Goal: Task Accomplishment & Management: Manage account settings

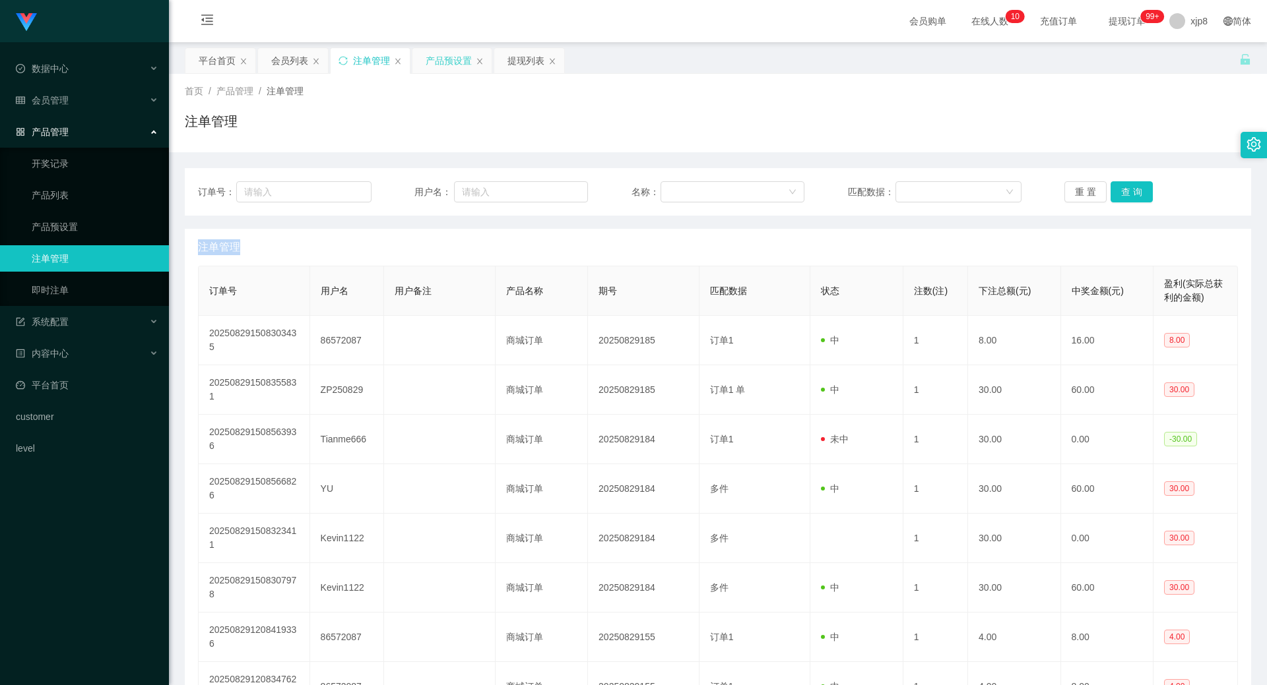
click at [429, 69] on div "产品预设置" at bounding box center [449, 60] width 46 height 25
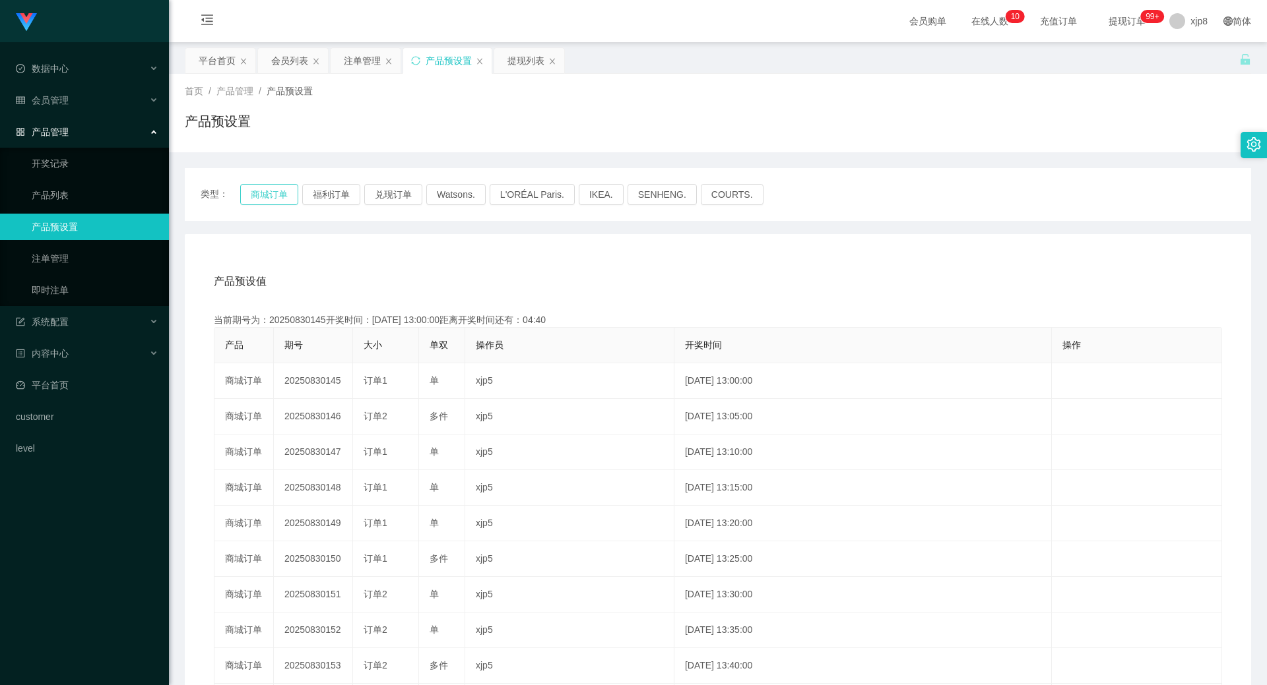
click at [271, 193] on button "商城订单" at bounding box center [269, 194] width 58 height 21
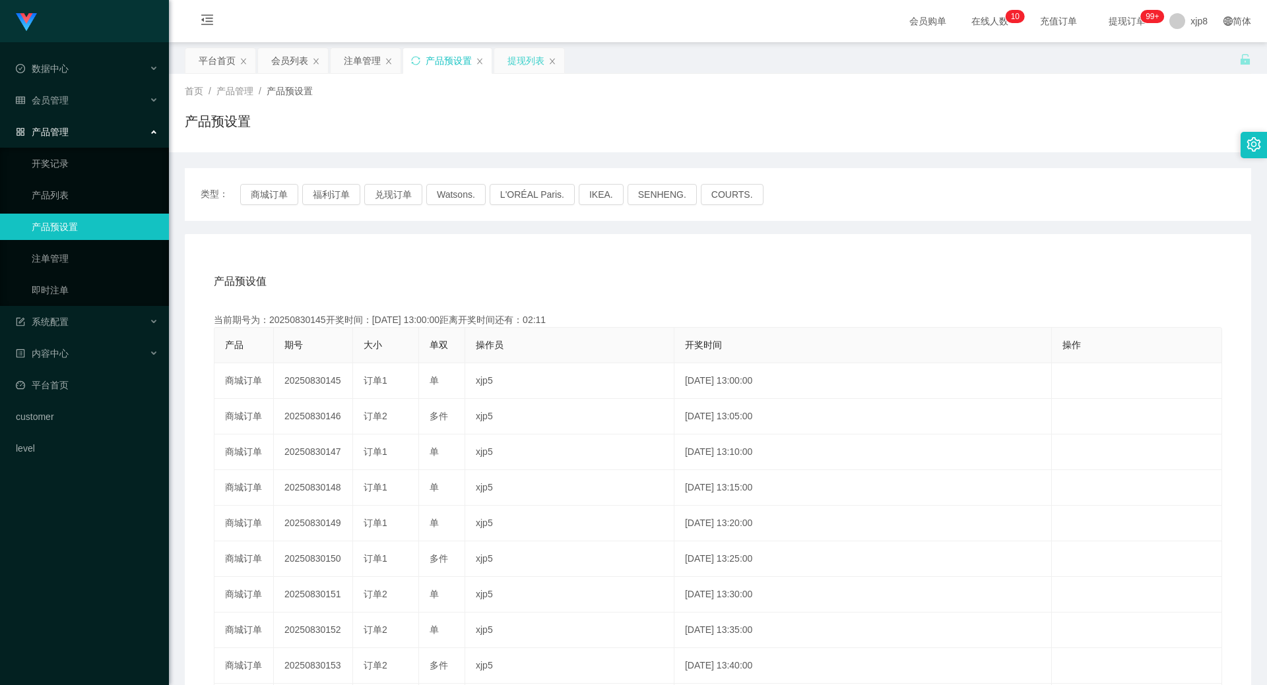
click at [510, 57] on div "提现列表" at bounding box center [525, 60] width 37 height 25
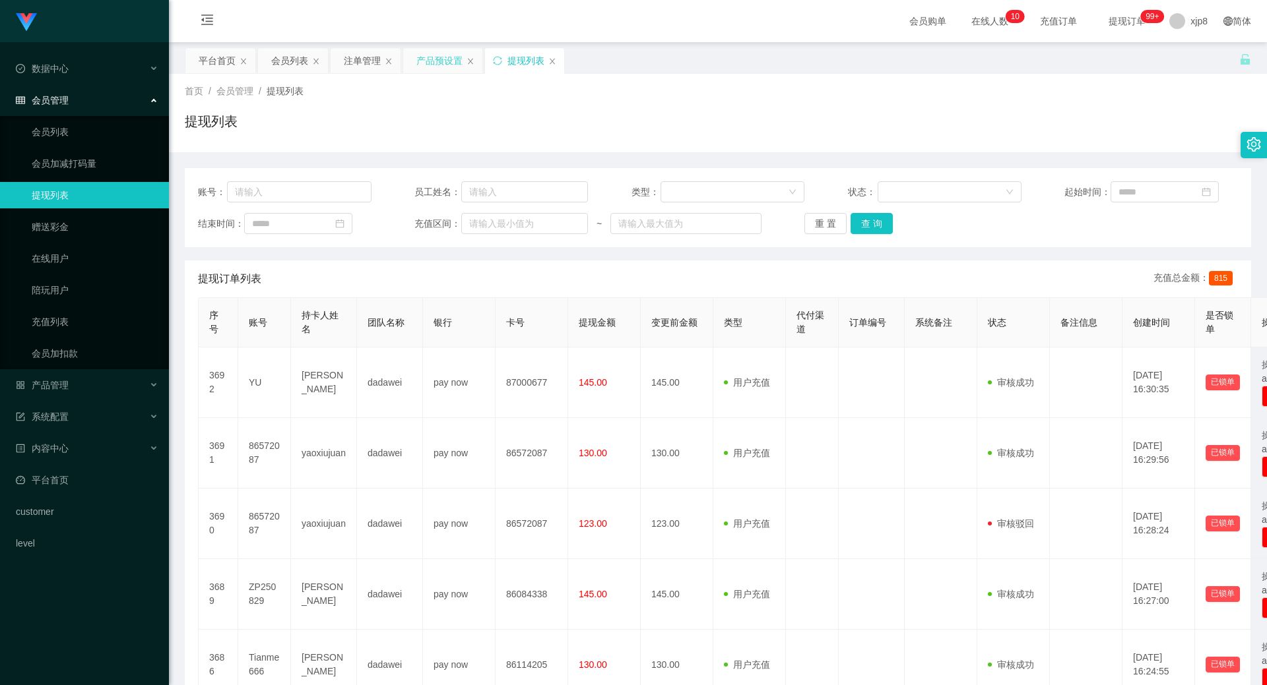
click at [439, 57] on div "产品预设置" at bounding box center [439, 60] width 46 height 25
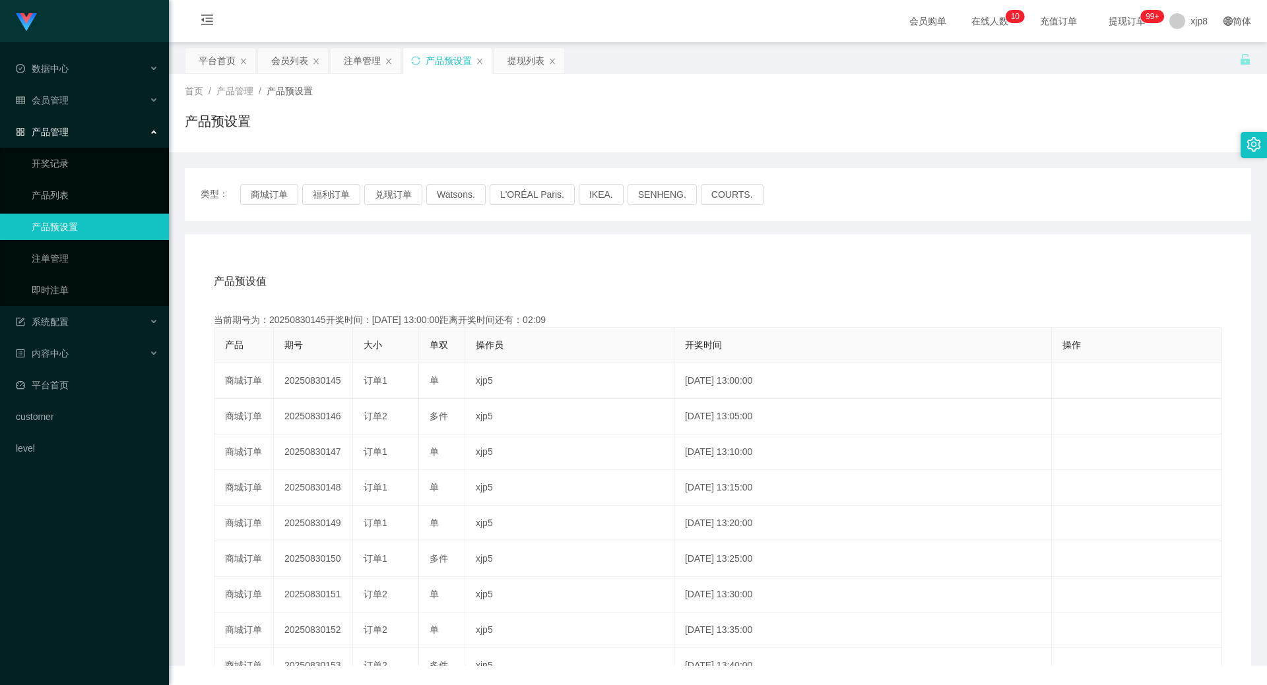
click at [368, 63] on div "注单管理" at bounding box center [362, 60] width 37 height 25
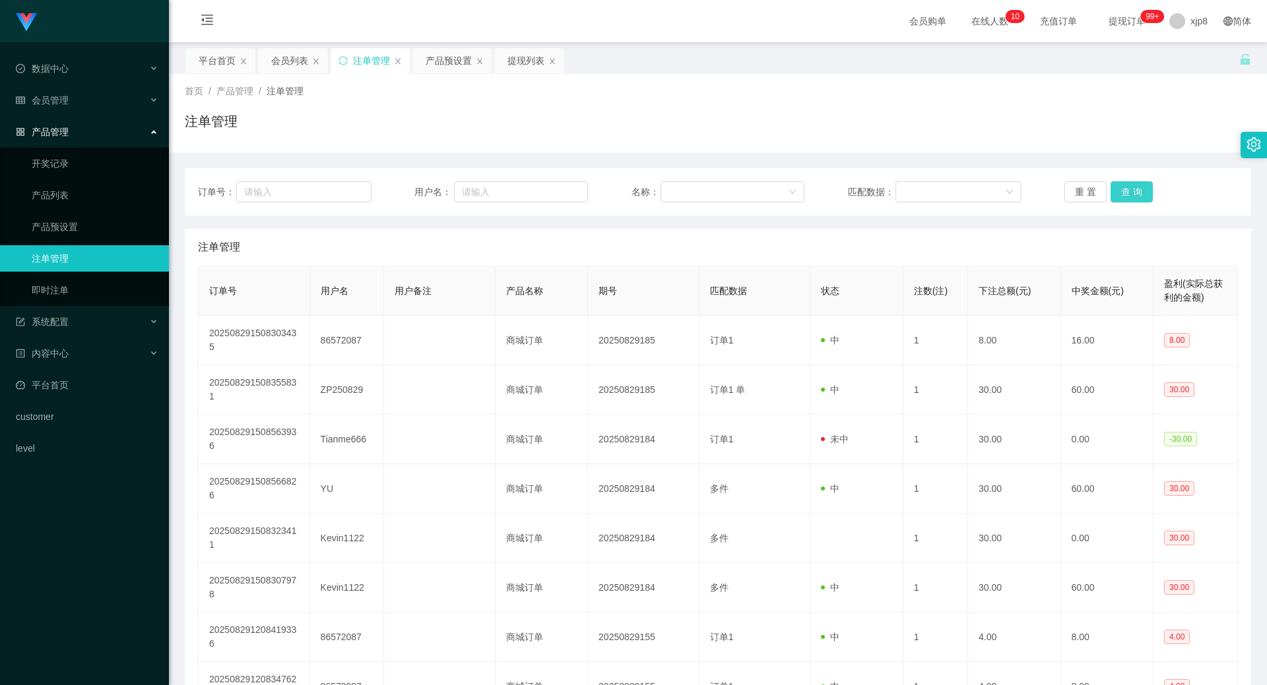
click at [1127, 193] on button "查 询" at bounding box center [1131, 191] width 42 height 21
click at [1127, 193] on div "重 置 查 询" at bounding box center [1151, 191] width 174 height 21
click at [1127, 193] on button "查 询" at bounding box center [1131, 191] width 42 height 21
click at [1127, 193] on div "重 置 查 询" at bounding box center [1151, 191] width 174 height 21
click at [1135, 189] on button "查 询" at bounding box center [1131, 191] width 42 height 21
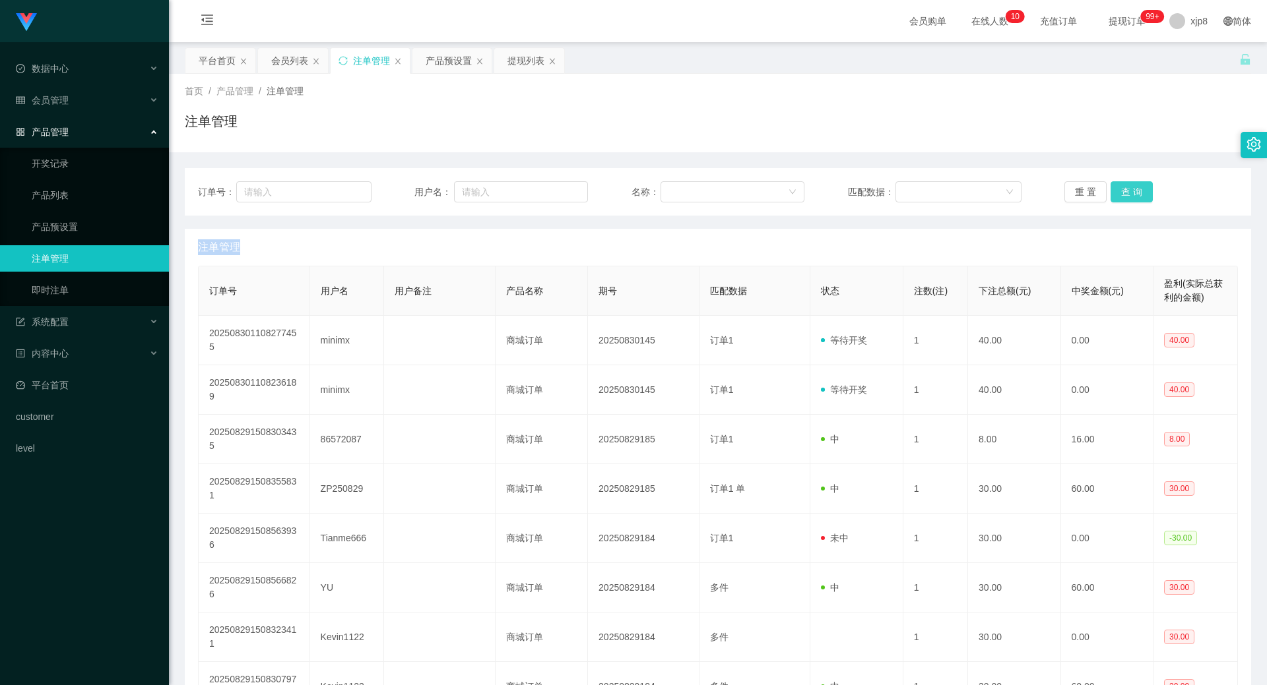
click at [1135, 189] on div "重 置 查 询" at bounding box center [1151, 191] width 174 height 21
click at [1135, 189] on button "查 询" at bounding box center [1131, 191] width 42 height 21
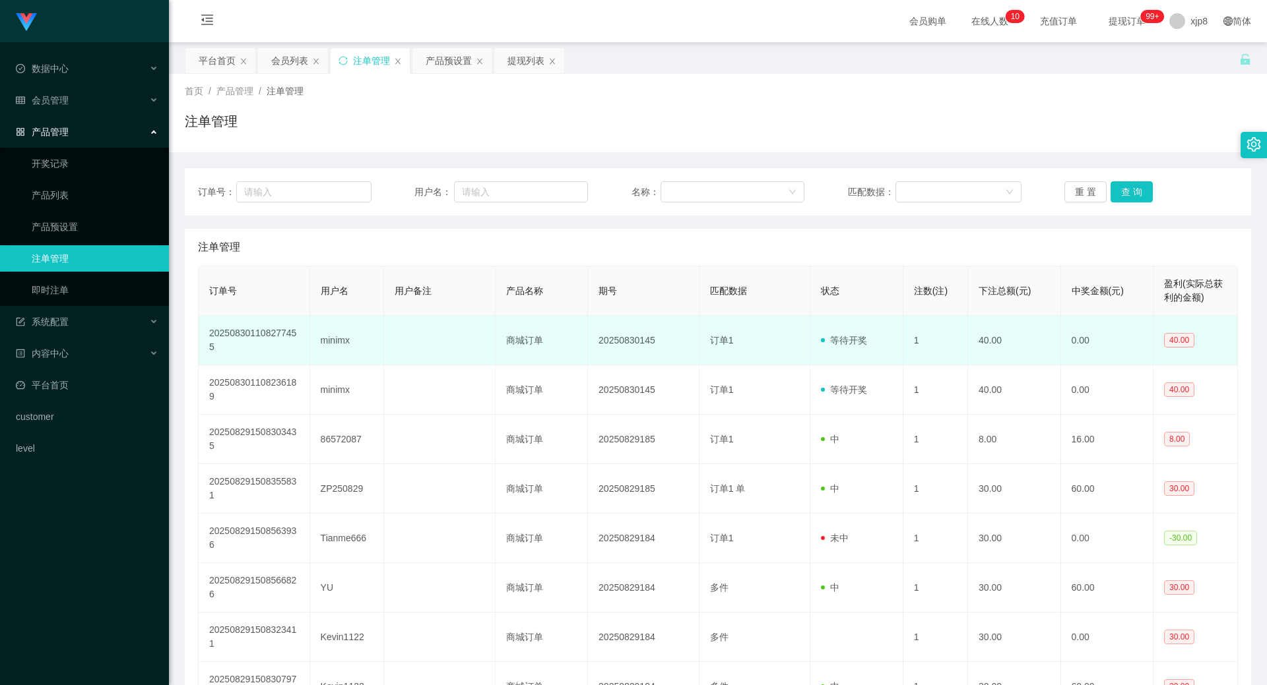
click at [321, 342] on td "minimx" at bounding box center [347, 340] width 74 height 49
copy td "minimx"
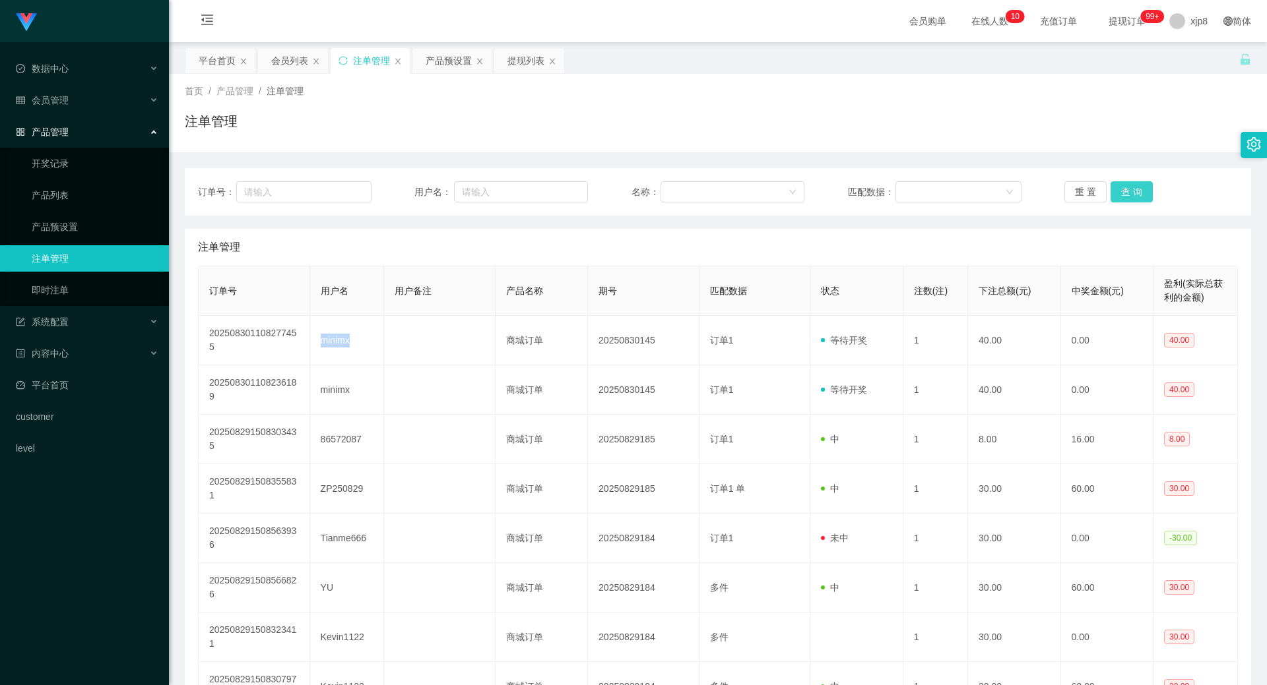
click at [1133, 189] on button "查 询" at bounding box center [1131, 191] width 42 height 21
click at [1126, 193] on button "查 询" at bounding box center [1131, 191] width 42 height 21
click at [1126, 193] on div "重 置 查 询" at bounding box center [1151, 191] width 174 height 21
click at [1126, 193] on button "查 询" at bounding box center [1138, 191] width 57 height 21
click at [1126, 193] on div "重 置 查 询" at bounding box center [1151, 191] width 174 height 21
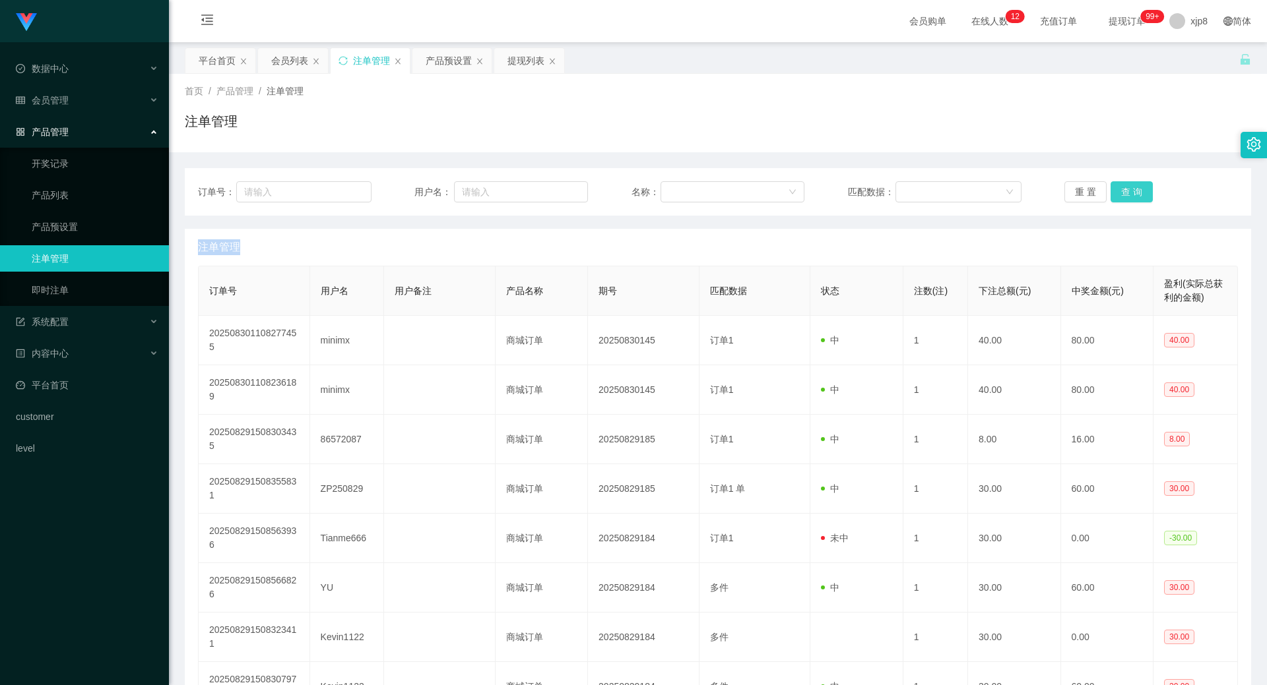
click at [1146, 192] on button "查 询" at bounding box center [1131, 191] width 42 height 21
click at [1146, 192] on div "重 置 查 询" at bounding box center [1151, 191] width 174 height 21
click at [1146, 192] on button "查 询" at bounding box center [1131, 191] width 42 height 21
click at [288, 58] on div "会员列表" at bounding box center [289, 60] width 37 height 25
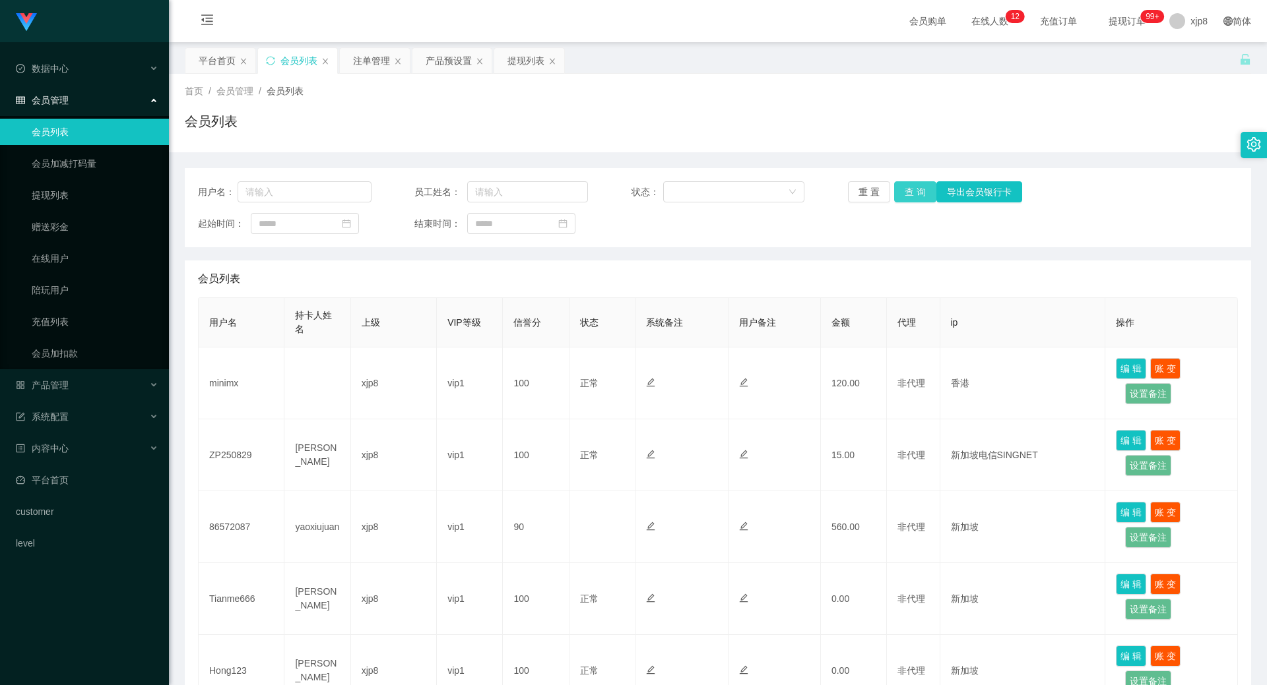
click at [914, 191] on button "查 询" at bounding box center [915, 191] width 42 height 21
click at [914, 191] on div "重 置 查 询 导出会员银行卡" at bounding box center [935, 191] width 174 height 21
click at [914, 191] on button "查 询" at bounding box center [915, 191] width 42 height 21
click at [914, 191] on div "重 置 查 询 导出会员银行卡" at bounding box center [935, 191] width 174 height 21
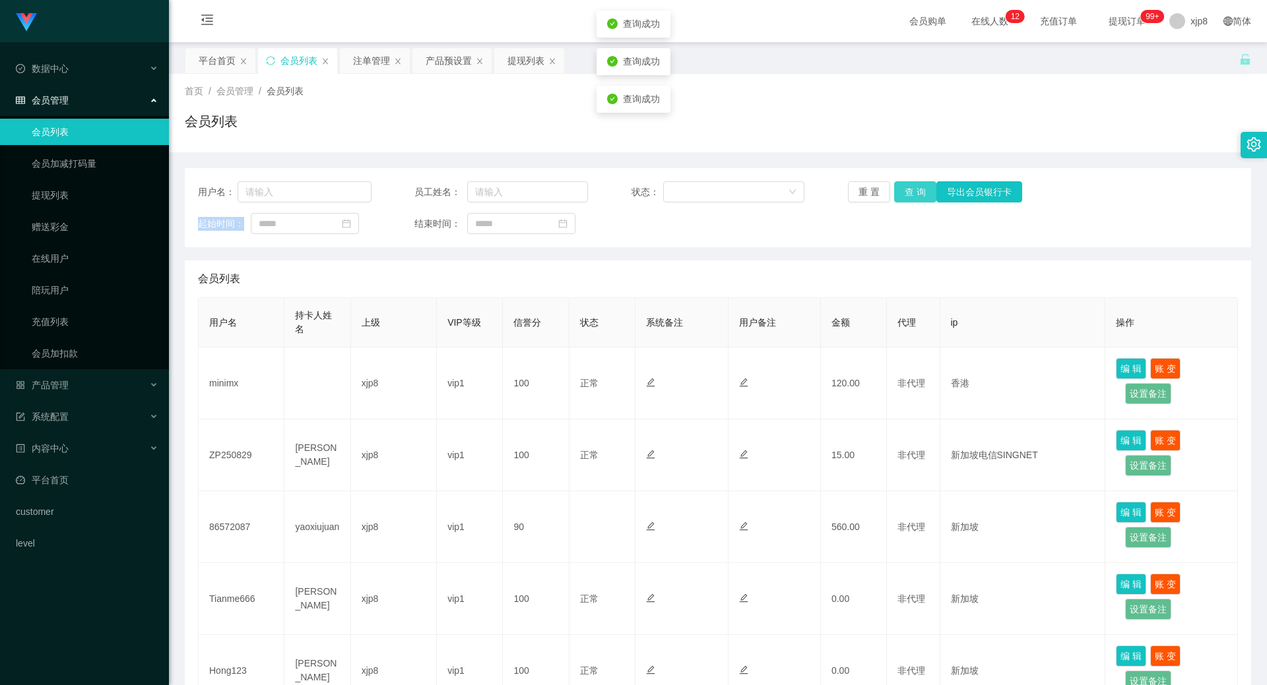
click at [914, 191] on button "查 询" at bounding box center [915, 191] width 42 height 21
click at [914, 191] on div "重 置 查 询 导出会员银行卡" at bounding box center [935, 191] width 174 height 21
click at [914, 191] on button "查 询" at bounding box center [915, 191] width 42 height 21
click at [914, 191] on div "重 置 查 询 导出会员银行卡" at bounding box center [935, 191] width 174 height 21
click at [391, 56] on div "注单管理" at bounding box center [375, 60] width 70 height 25
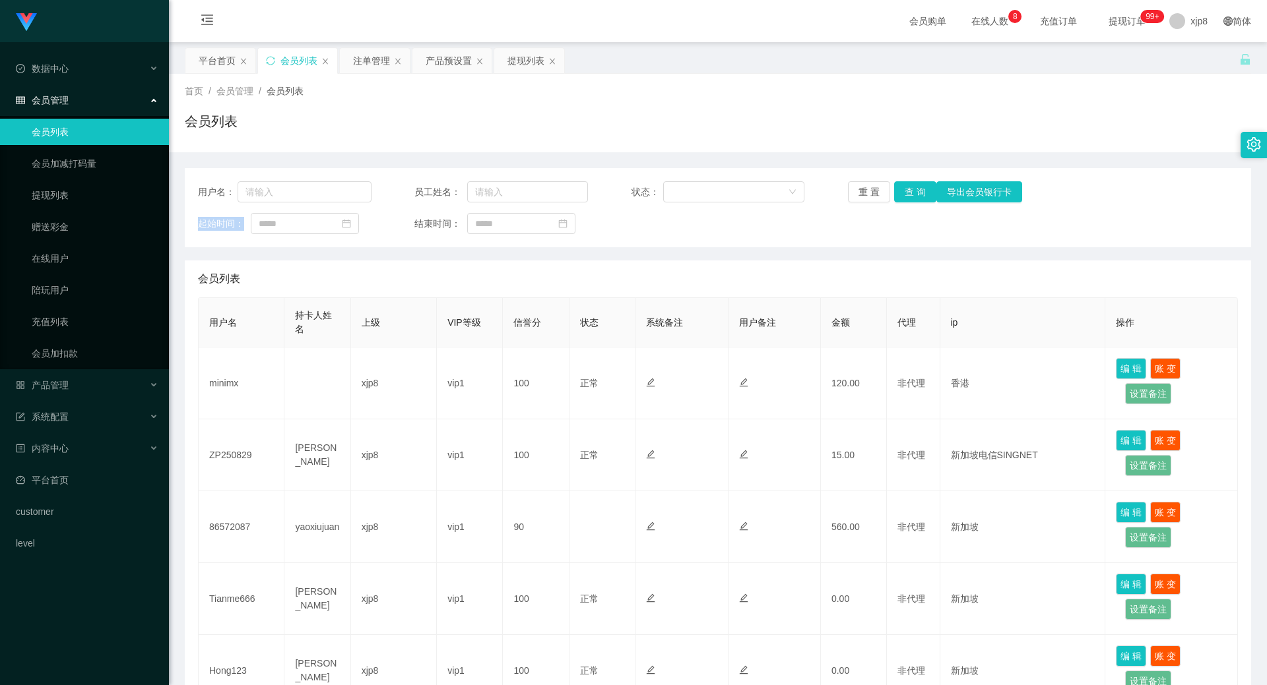
click at [534, 65] on div "提现列表" at bounding box center [525, 60] width 37 height 25
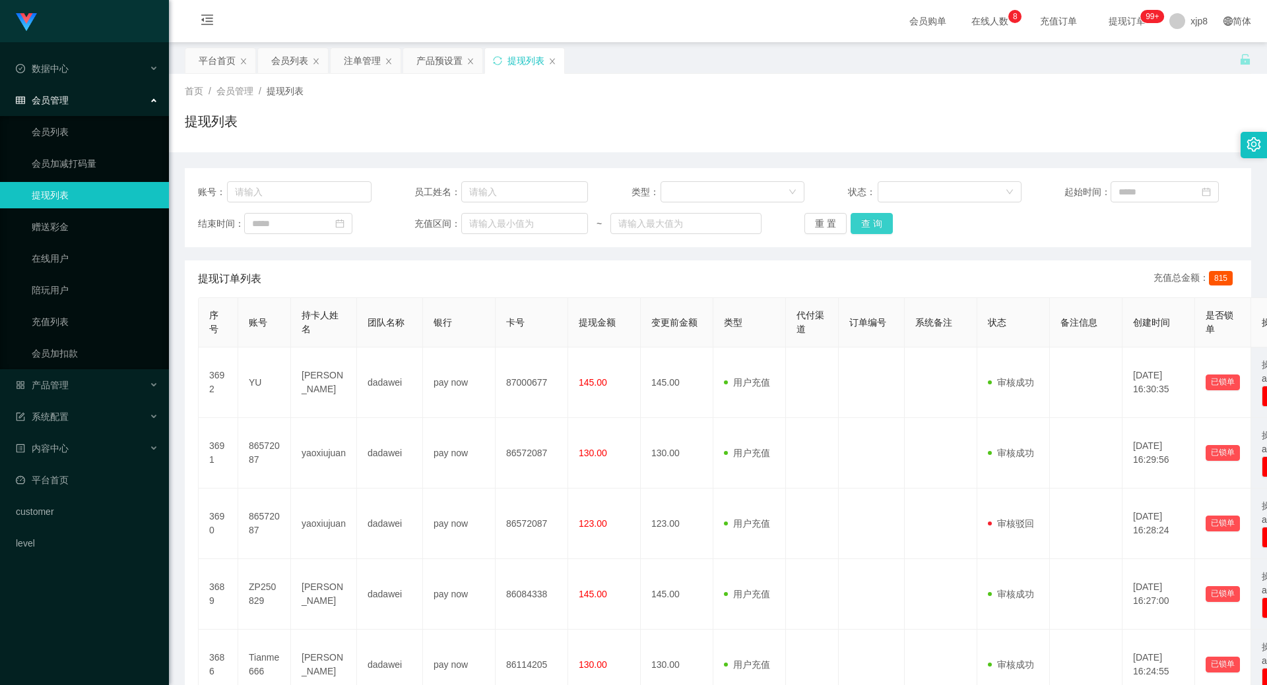
click at [874, 218] on button "查 询" at bounding box center [871, 223] width 42 height 21
click at [873, 218] on div "重 置 查 询" at bounding box center [891, 223] width 174 height 21
click at [873, 219] on button "查 询" at bounding box center [878, 223] width 57 height 21
click at [873, 219] on div "重 置 查 询" at bounding box center [891, 223] width 174 height 21
click at [873, 219] on button "查 询" at bounding box center [871, 223] width 42 height 21
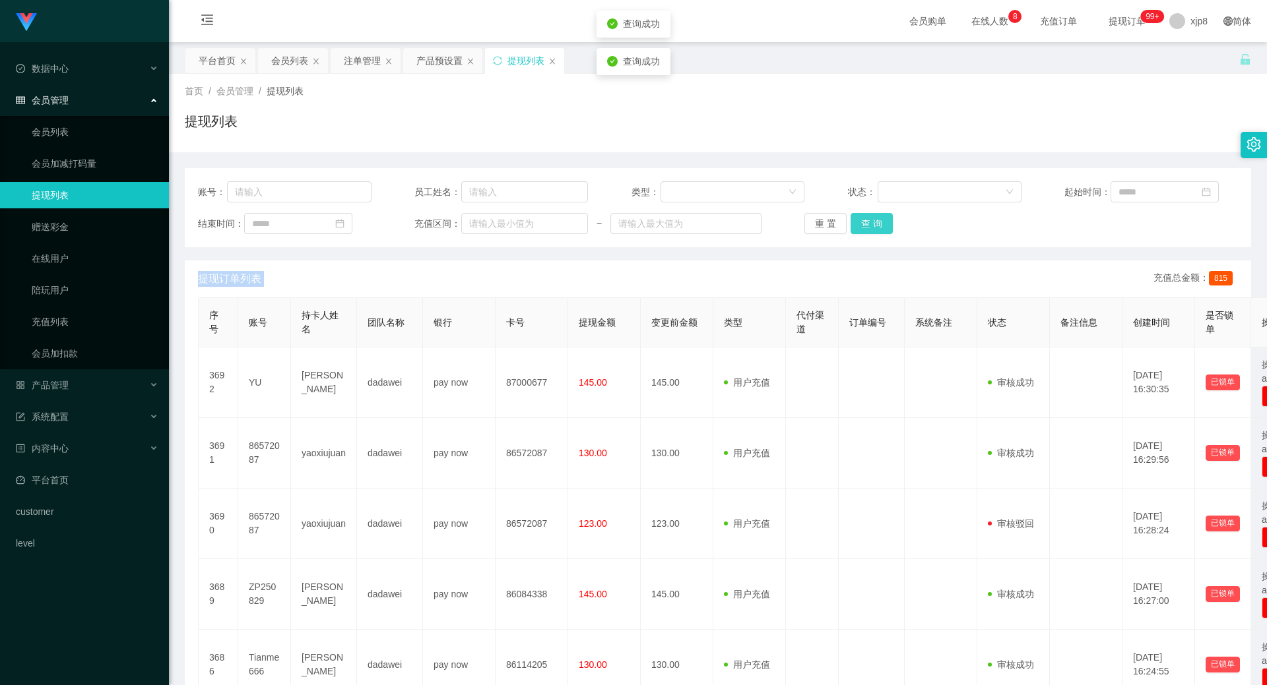
click at [873, 219] on div "重 置 查 询" at bounding box center [891, 223] width 174 height 21
click at [873, 219] on button "查 询" at bounding box center [871, 223] width 42 height 21
click at [874, 219] on div "重 置 查 询" at bounding box center [891, 223] width 174 height 21
click at [224, 61] on div "平台首页" at bounding box center [217, 60] width 37 height 25
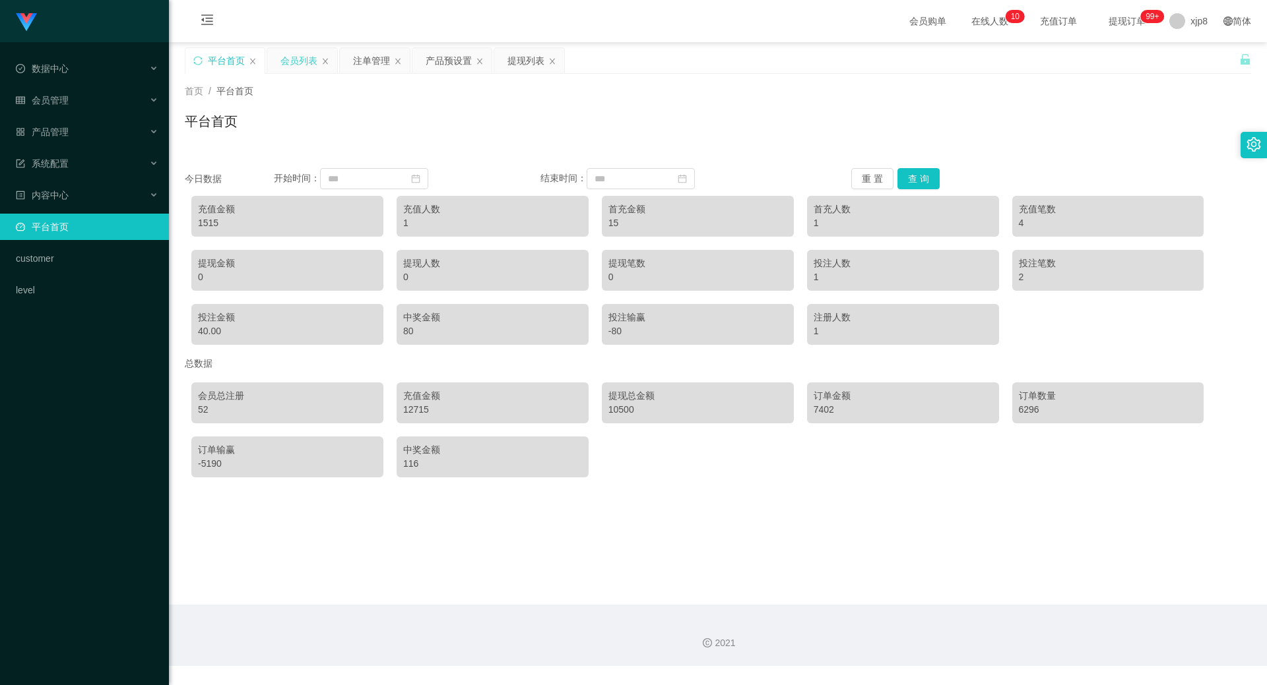
click at [305, 61] on div "会员列表" at bounding box center [298, 60] width 37 height 25
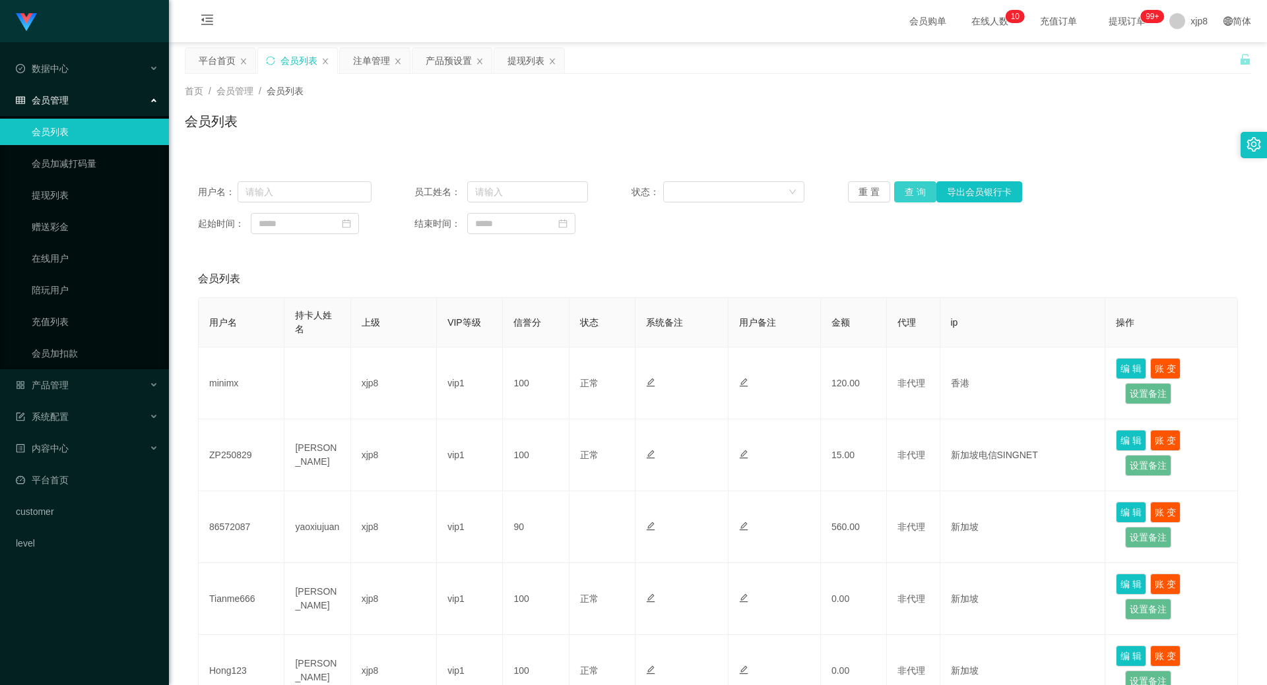
click at [899, 195] on button "查 询" at bounding box center [915, 191] width 42 height 21
click at [899, 195] on div "重 置 查 询 导出会员银行卡" at bounding box center [935, 191] width 174 height 21
click at [899, 195] on button "查 询" at bounding box center [915, 191] width 42 height 21
click at [899, 195] on div "重 置 查 询 导出会员银行卡" at bounding box center [935, 191] width 174 height 21
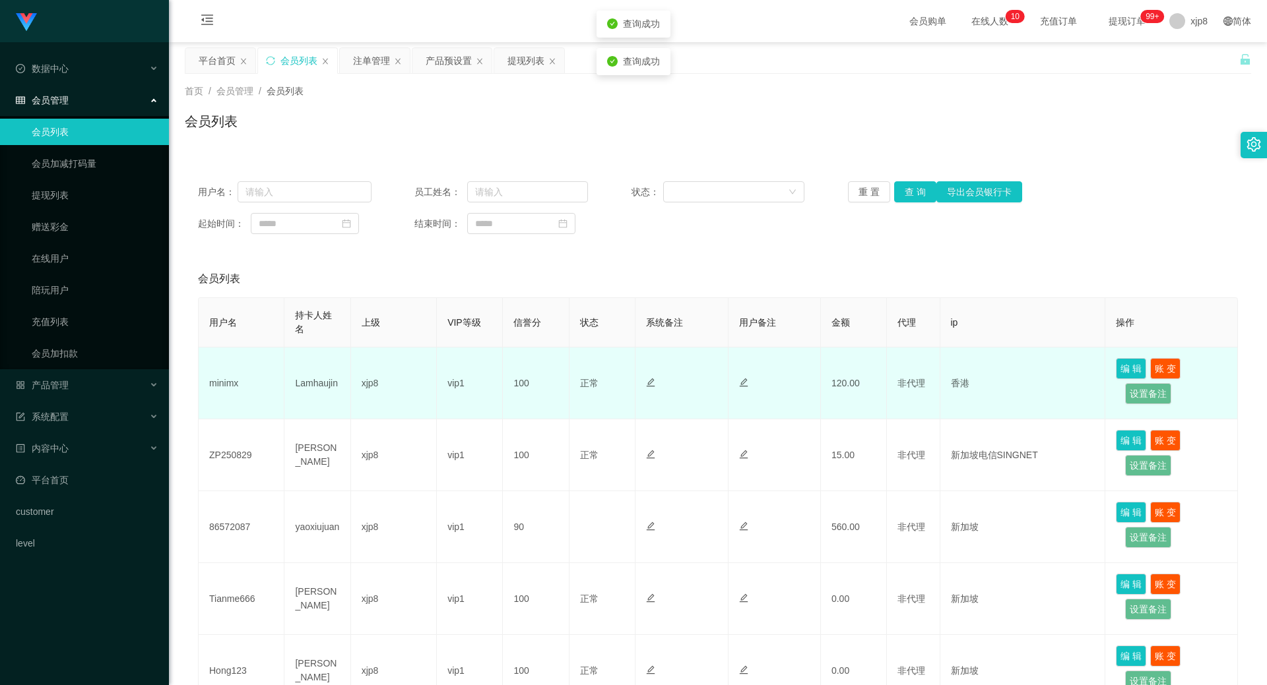
drag, startPoint x: 251, startPoint y: 380, endPoint x: 234, endPoint y: 385, distance: 17.9
click at [251, 380] on td "minimx" at bounding box center [242, 384] width 86 height 72
click at [220, 387] on td "minimx" at bounding box center [242, 384] width 86 height 72
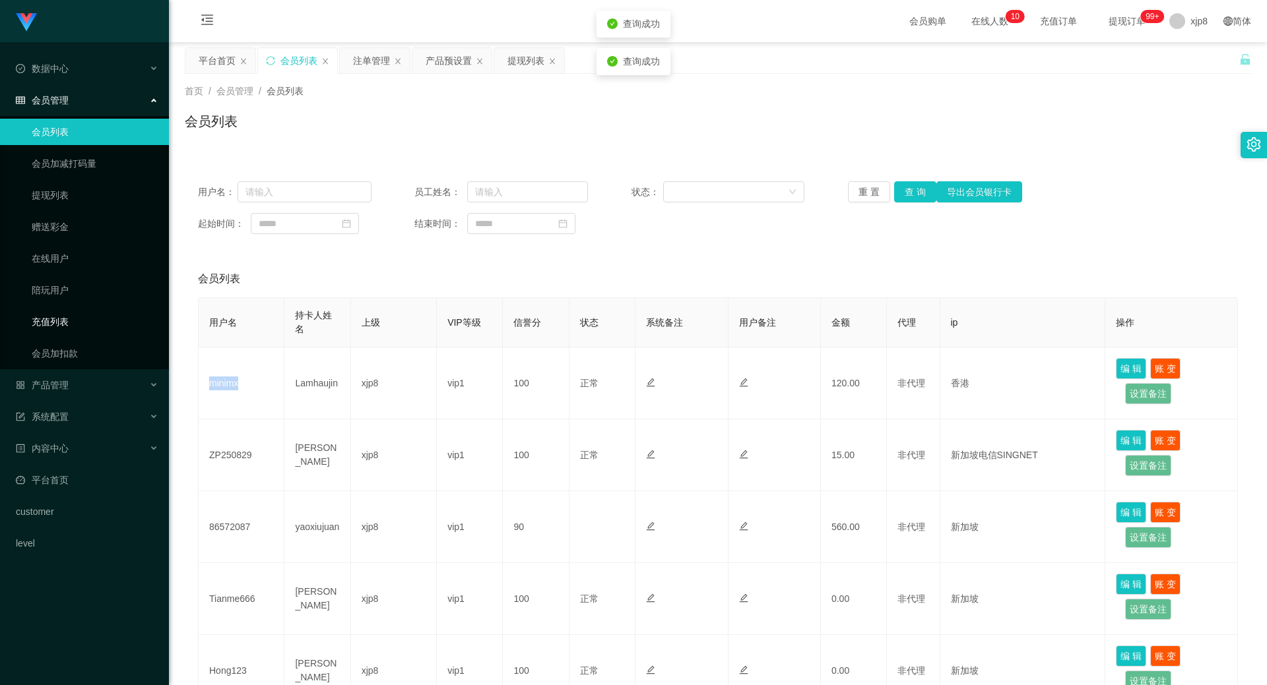
copy td "minimx"
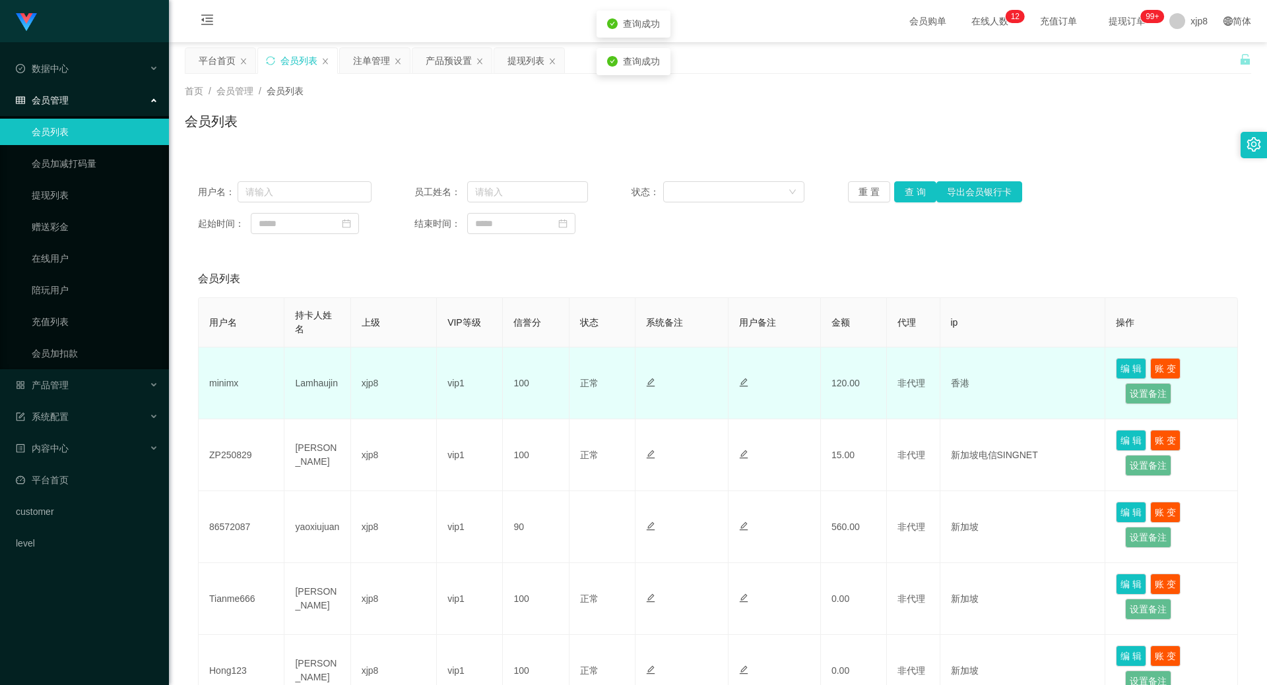
click at [317, 381] on td "Lamhaujin" at bounding box center [317, 384] width 66 height 72
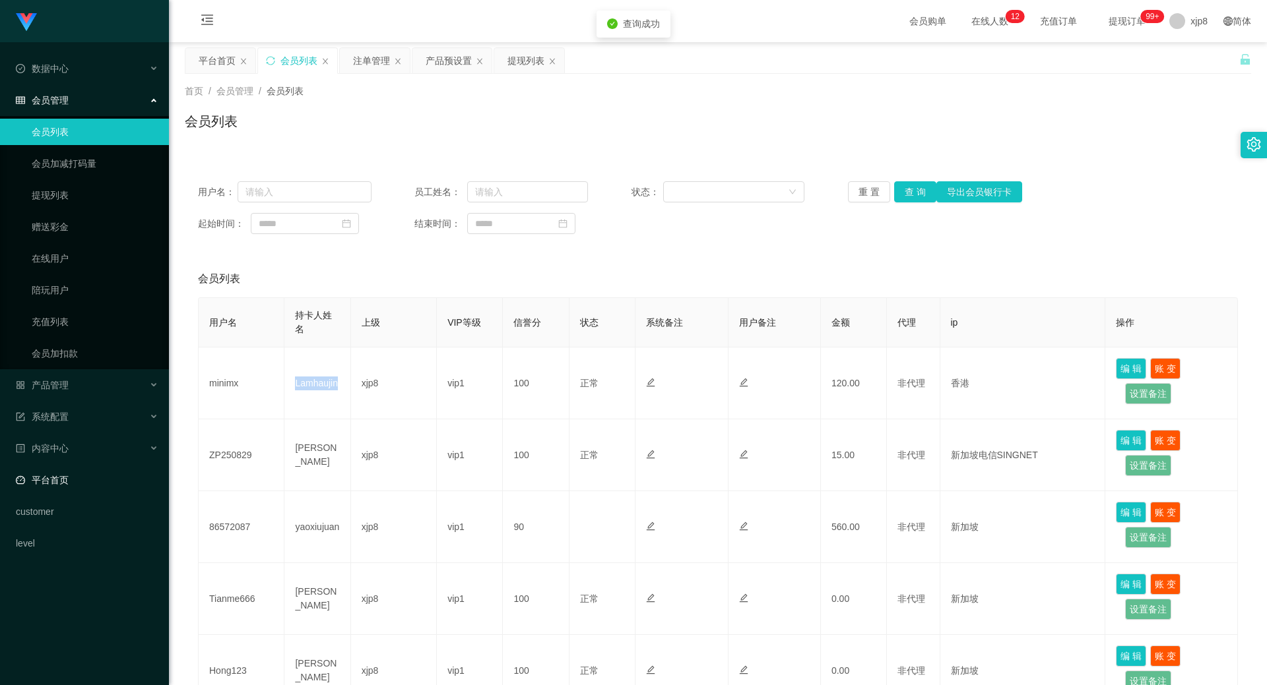
copy td "Lamhaujin"
click at [515, 62] on div "提现列表" at bounding box center [525, 60] width 37 height 25
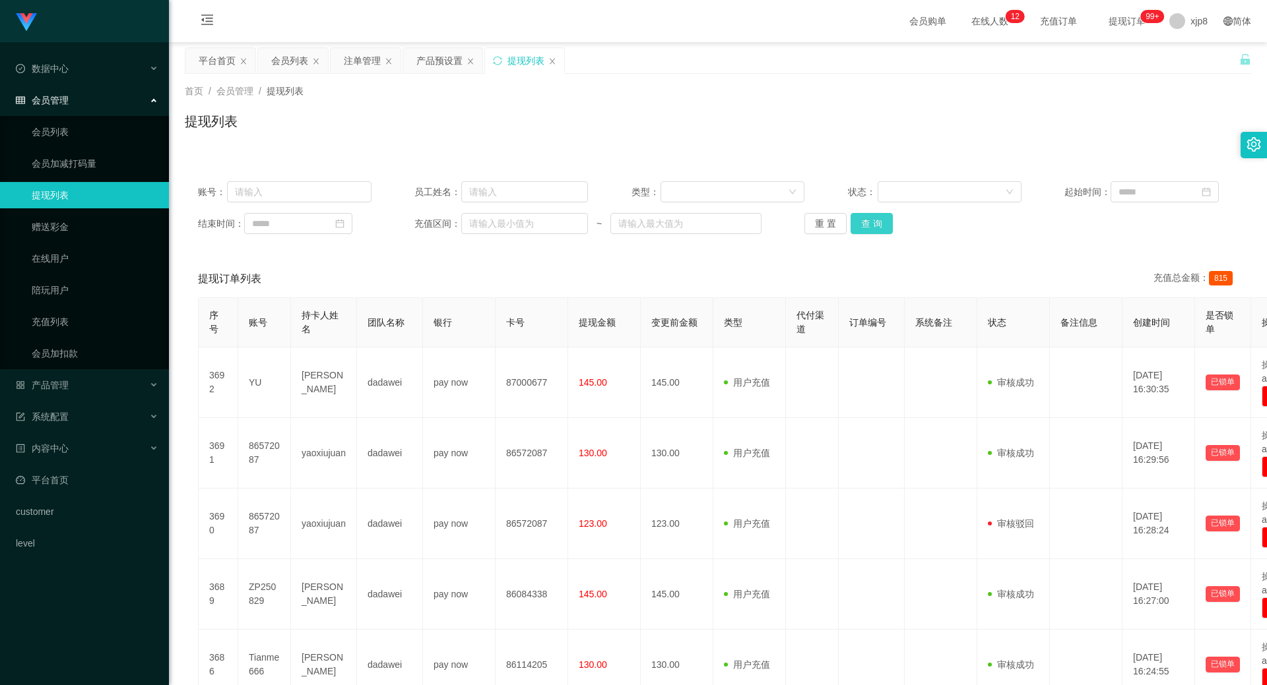
click at [871, 231] on button "查 询" at bounding box center [871, 223] width 42 height 21
click at [871, 231] on div "重 置 查 询" at bounding box center [891, 223] width 174 height 21
click at [871, 231] on button "查 询" at bounding box center [878, 223] width 57 height 21
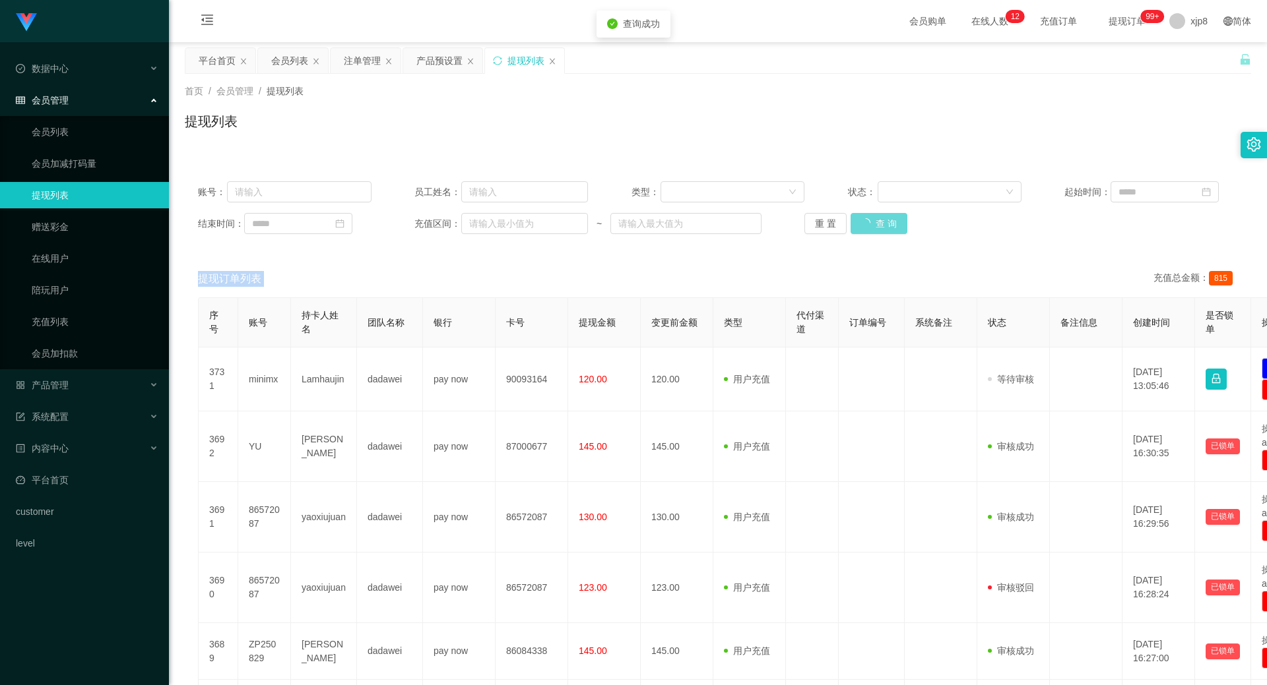
click at [871, 231] on div "重 置 查 询" at bounding box center [891, 223] width 174 height 21
click at [871, 231] on button "查 询" at bounding box center [871, 223] width 42 height 21
click at [871, 231] on div "重 置 查 询" at bounding box center [891, 223] width 174 height 21
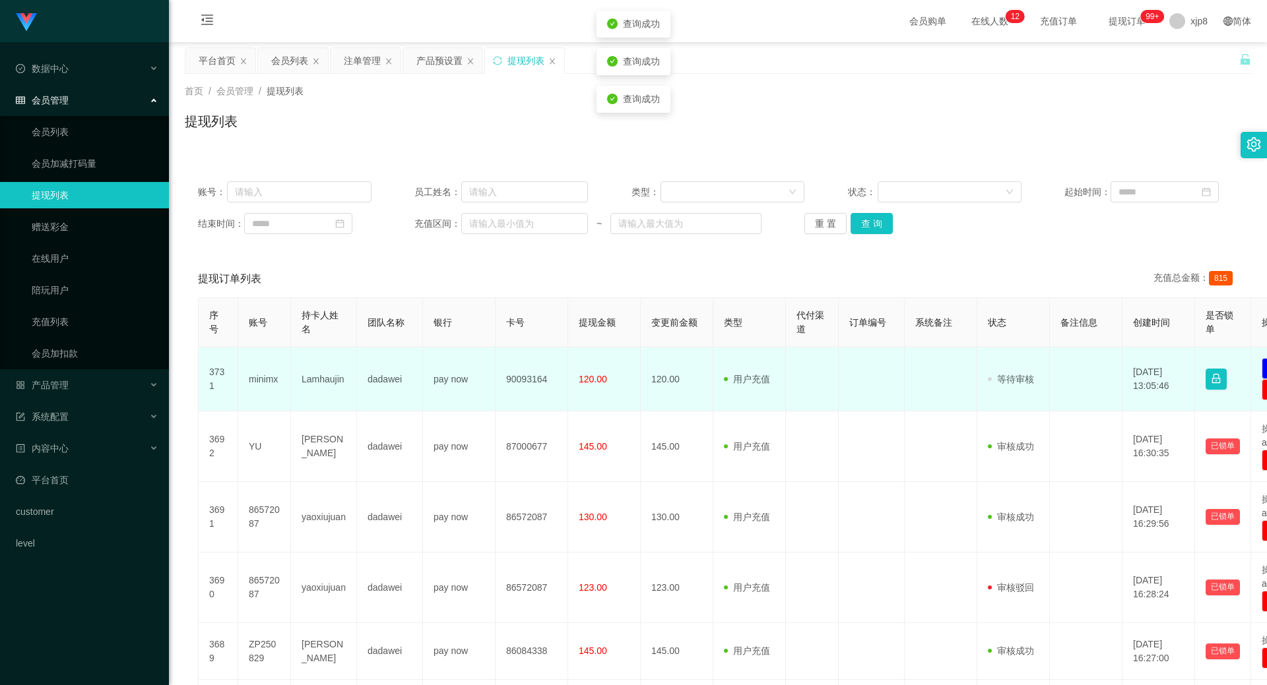
click at [273, 388] on td "minimx" at bounding box center [264, 380] width 53 height 64
click at [272, 388] on td "minimx" at bounding box center [264, 380] width 53 height 64
copy td "minimx"
